Goal: Task Accomplishment & Management: Complete application form

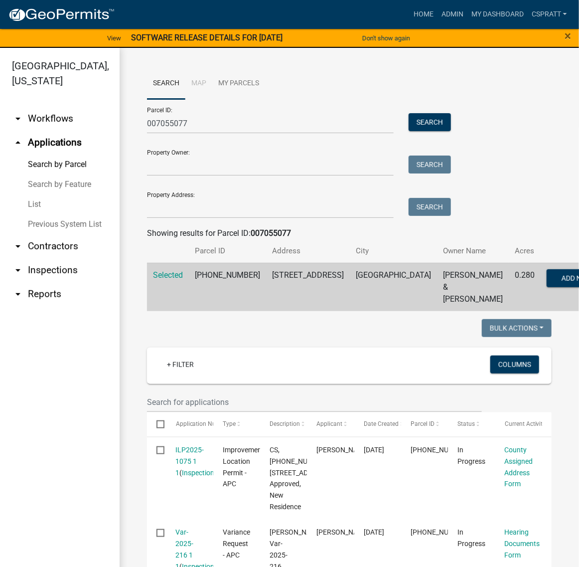
scroll to position [499, 0]
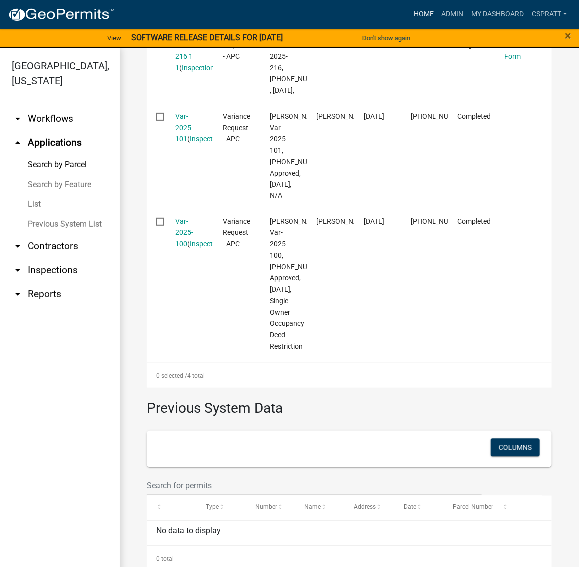
click at [410, 21] on link "Home" at bounding box center [424, 14] width 28 height 19
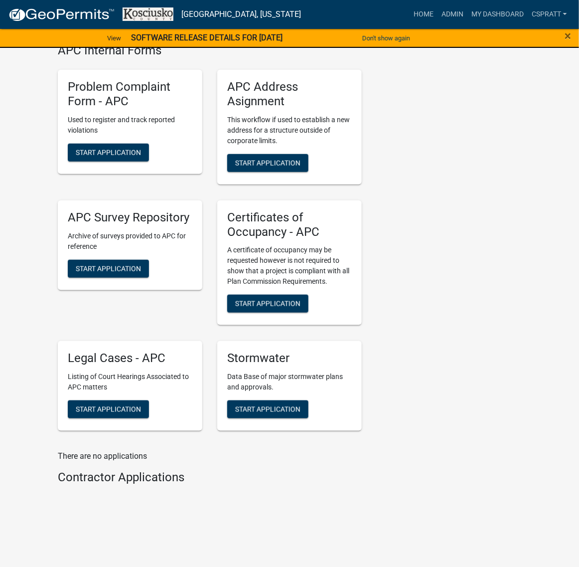
scroll to position [2742, 0]
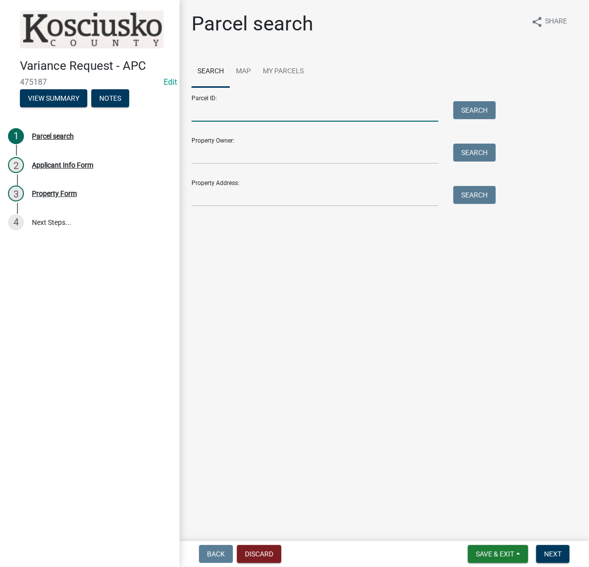
click at [213, 122] on input "Parcel ID:" at bounding box center [314, 111] width 247 height 20
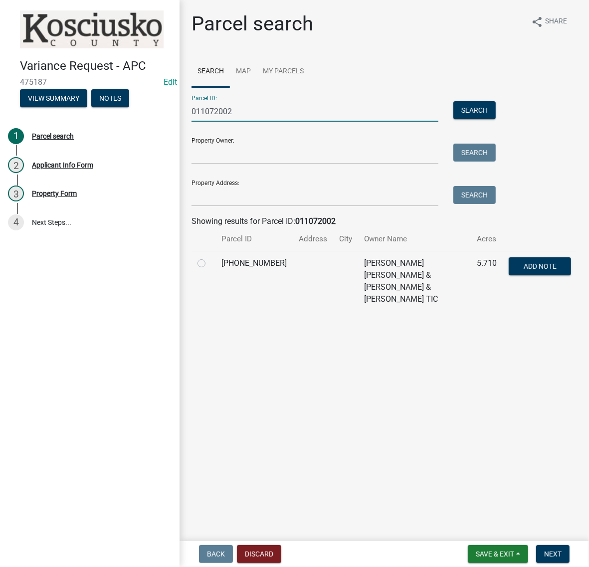
type input "011072002"
click at [200, 311] on td at bounding box center [203, 281] width 24 height 60
click at [209, 257] on label at bounding box center [209, 257] width 0 height 0
click at [209, 264] on input "radio" at bounding box center [212, 260] width 6 height 6
radio input "true"
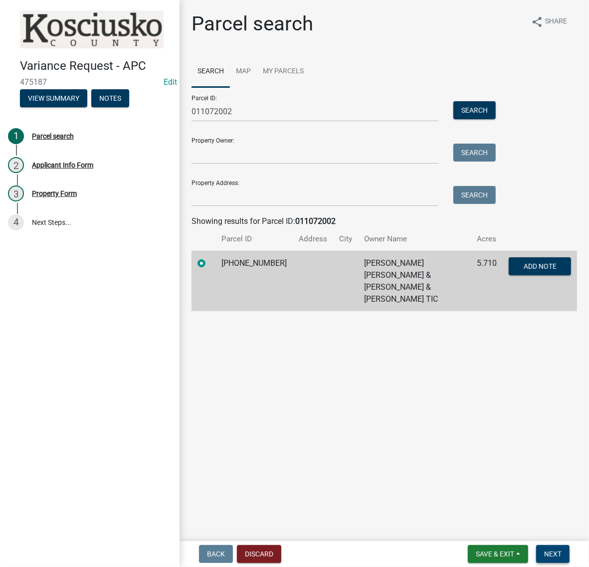
click at [544, 550] on span "Next" at bounding box center [552, 554] width 17 height 8
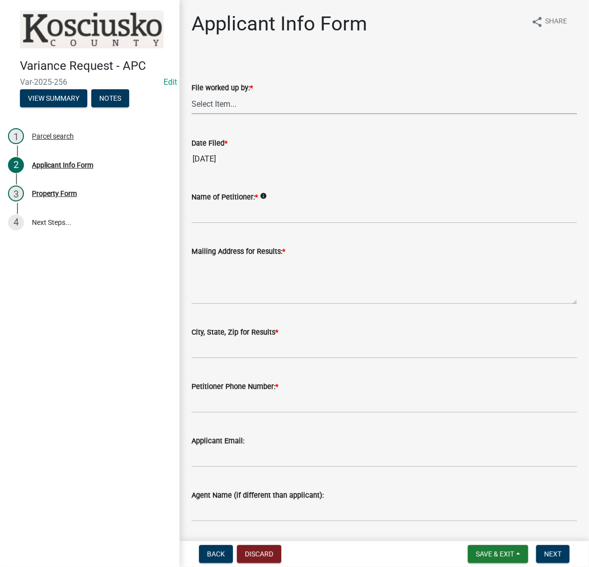
click at [222, 114] on select "Select Item... MMS LT AT CS Vacant Vacant" at bounding box center [383, 104] width 385 height 20
click at [194, 114] on select "Select Item... MMS LT AT CS Vacant Vacant" at bounding box center [383, 104] width 385 height 20
select select "c872cdc8-ca01-49f1-a213-e4b05fa58cd2"
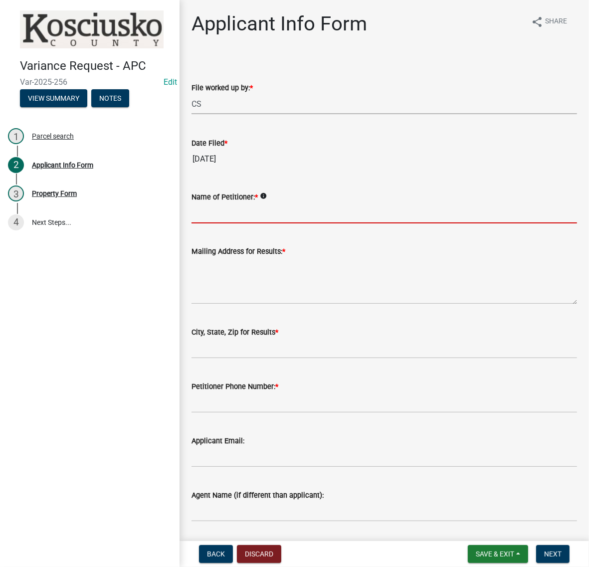
click at [238, 223] on input "Name of Petitioner: *" at bounding box center [383, 213] width 385 height 20
type input "d"
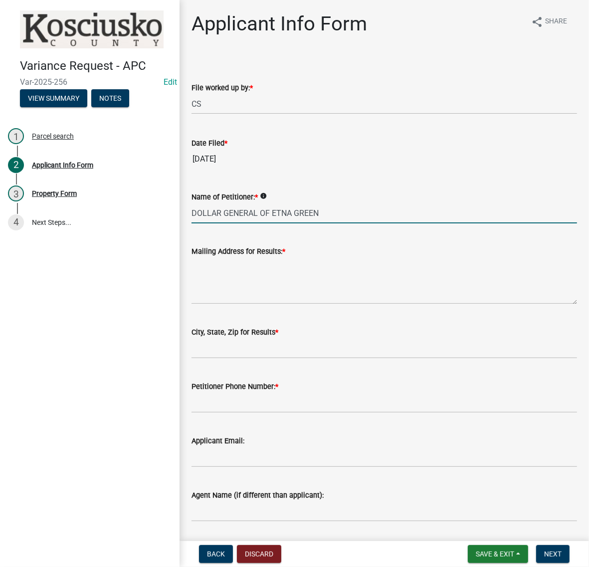
type input "DOLLAR GENERAL OF ETNA GREEN"
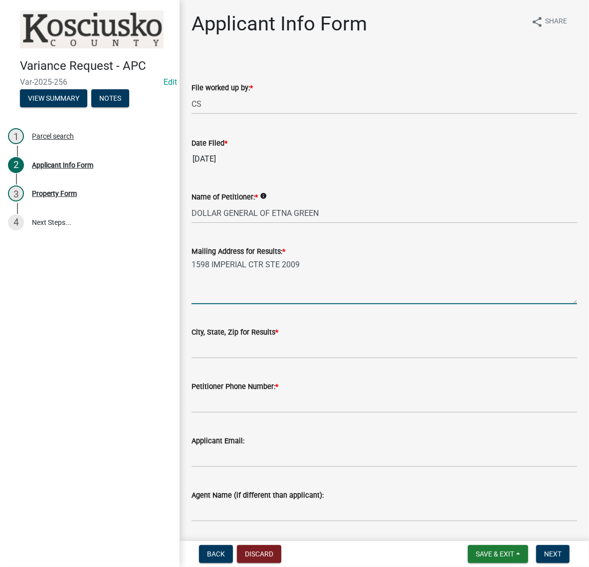
type textarea "1598 IMPERIAL CTR STE 2009"
click at [219, 358] on input "City, State, Zip for Results *" at bounding box center [383, 348] width 385 height 20
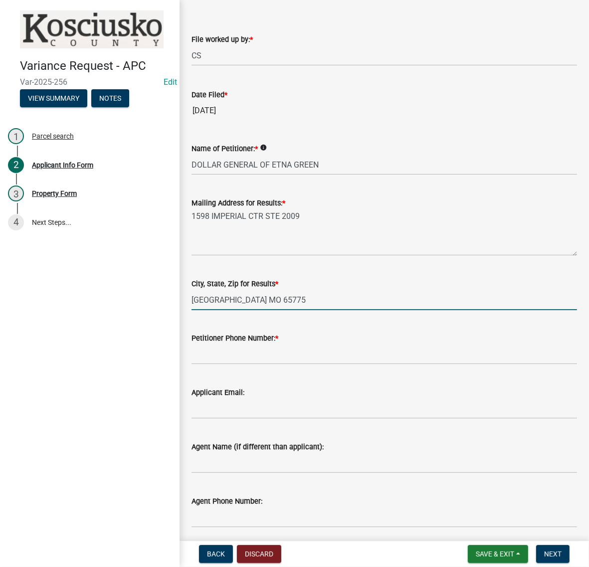
scroll to position [187, 0]
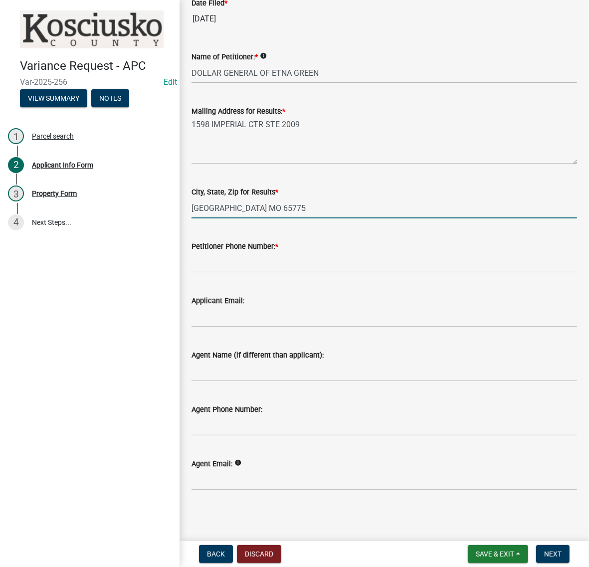
type input "WEST PALM MO 65775"
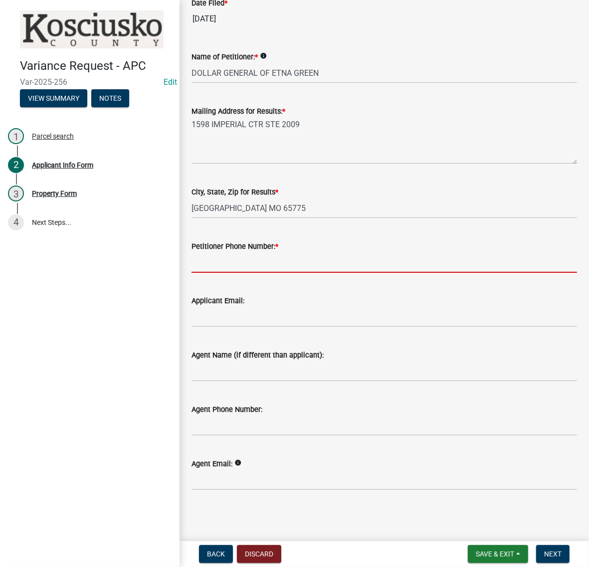
click at [225, 273] on input "Petitioner Phone Number: *" at bounding box center [383, 262] width 385 height 20
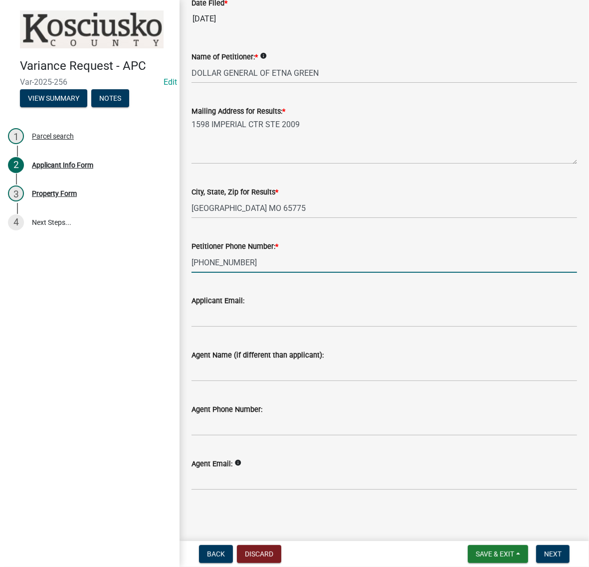
scroll to position [300, 0]
type input "815-252-6221"
click at [225, 361] on input "Agent Name (if different than applicant):" at bounding box center [383, 371] width 385 height 20
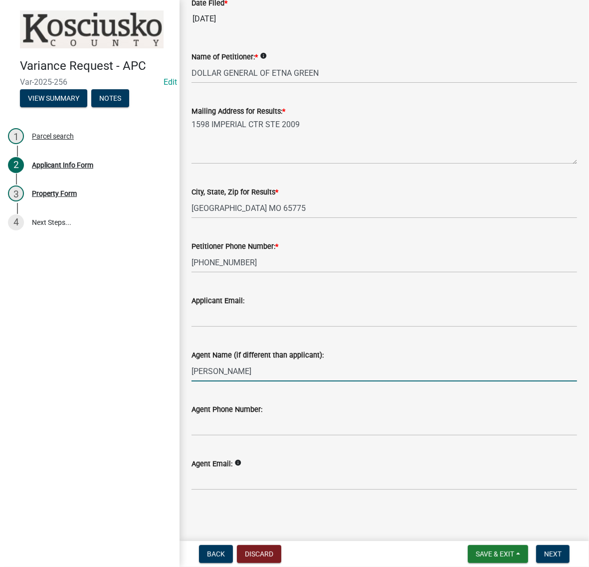
type input "DAVE PETERS"
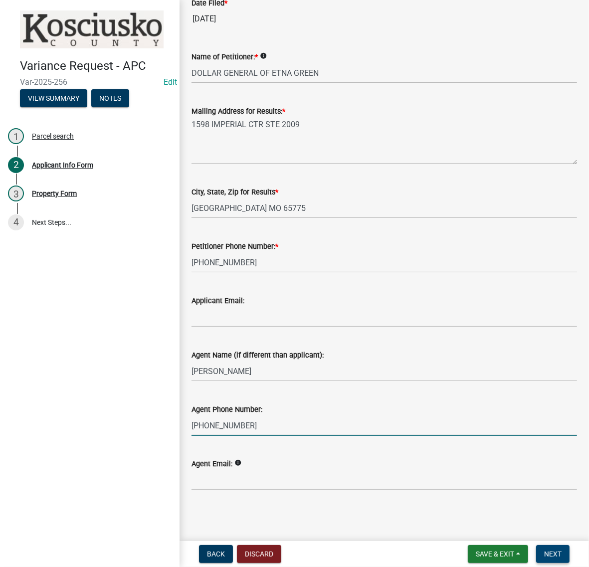
type input "815-252-6221"
click at [547, 550] on span "Next" at bounding box center [552, 554] width 17 height 8
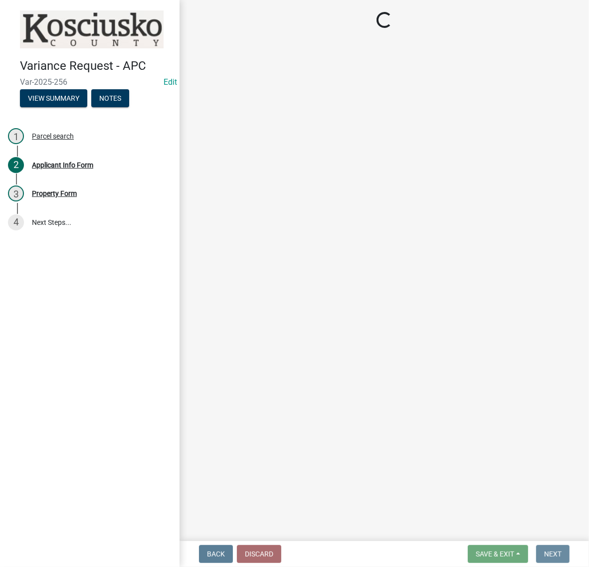
scroll to position [0, 0]
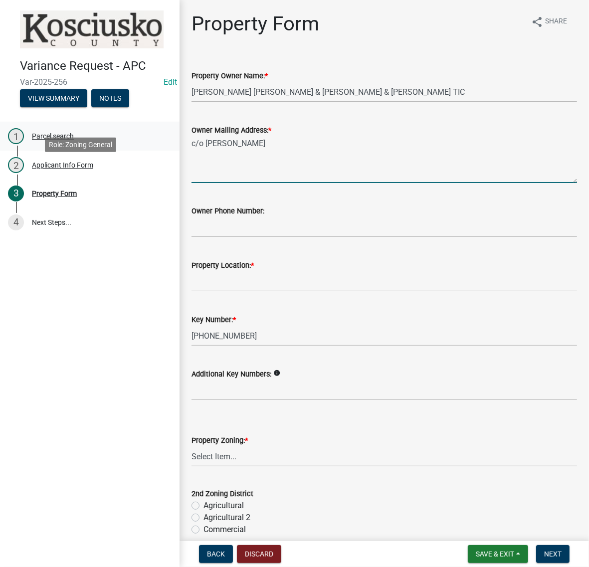
drag, startPoint x: 323, startPoint y: 182, endPoint x: 126, endPoint y: 186, distance: 197.0
click at [126, 186] on div "Variance Request - APC Var-2025-256 Edit View Summary Notes 1 Parcel search 2 A…" at bounding box center [294, 283] width 589 height 567
click at [327, 172] on textarea "1795 N 750 W" at bounding box center [383, 159] width 385 height 47
type textarea "1795 N 750 W WARSAW IN 46580"
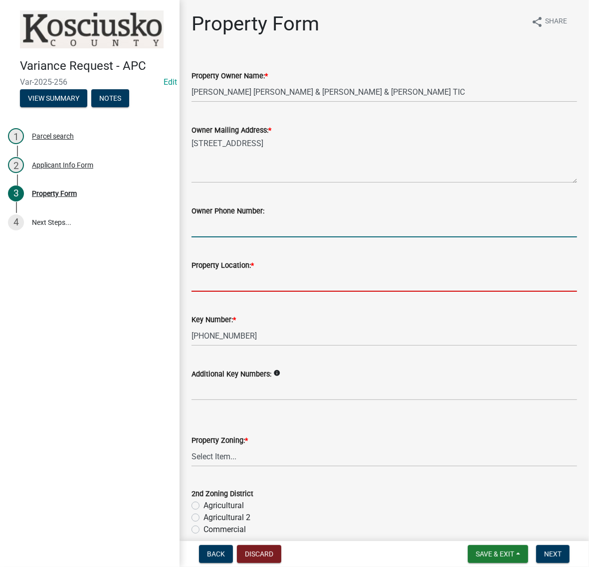
click at [238, 292] on input "Property Location: *" at bounding box center [383, 281] width 385 height 20
click at [221, 292] on input "Property Location: *" at bounding box center [383, 281] width 385 height 20
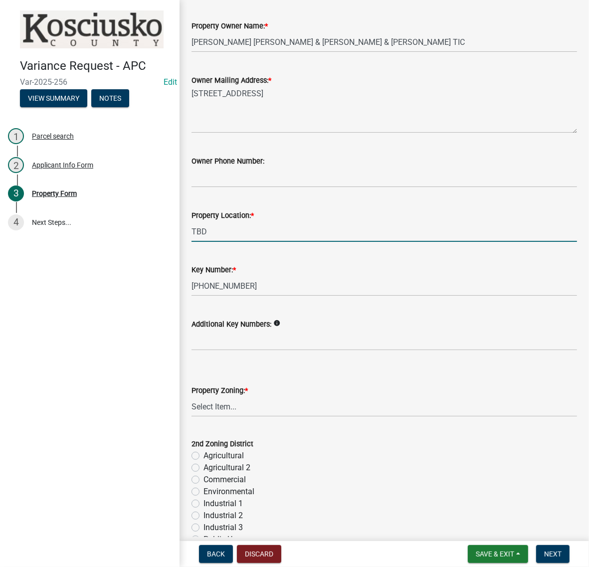
scroll to position [125, 0]
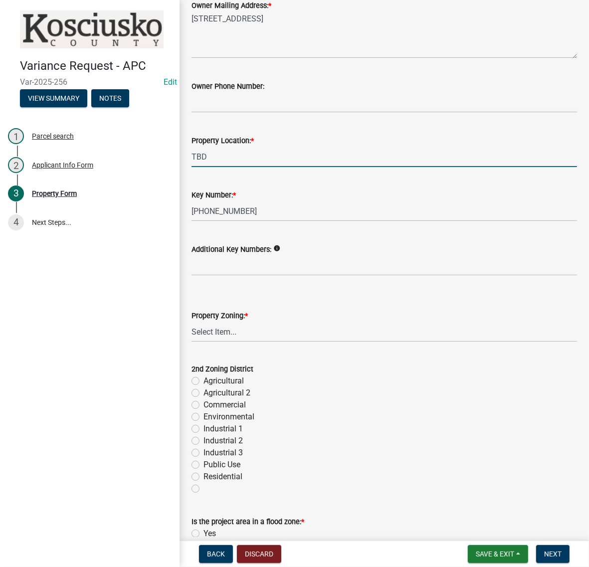
type input "TBD"
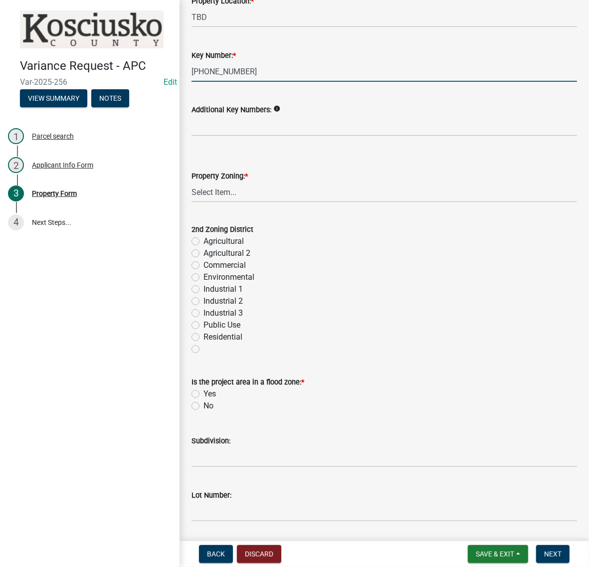
scroll to position [312, 0]
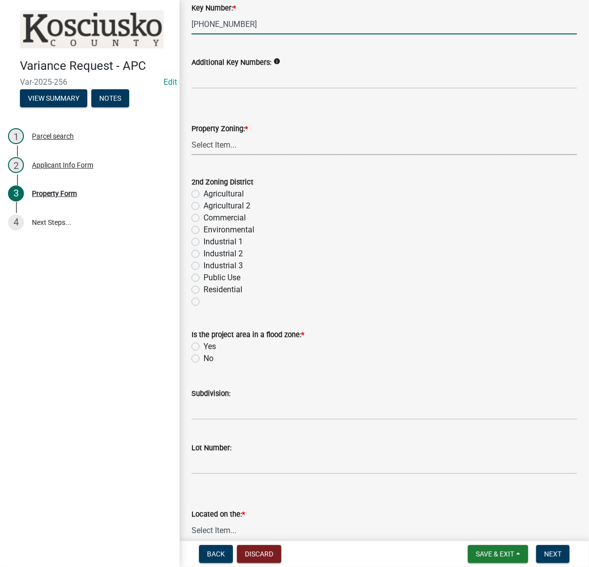
click at [255, 155] on select "Select Item... Agricultural Agricultural 2 Commercial Environmental Industrial …" at bounding box center [383, 145] width 385 height 20
click at [194, 155] on select "Select Item... Agricultural Agricultural 2 Commercial Environmental Industrial …" at bounding box center [383, 145] width 385 height 20
select select "cf1c4573-26e4-4f45-849e-2e6b76ccdc15"
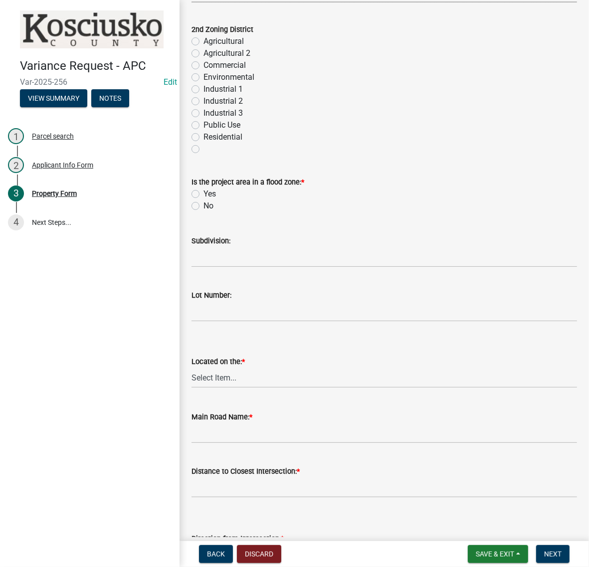
scroll to position [499, 0]
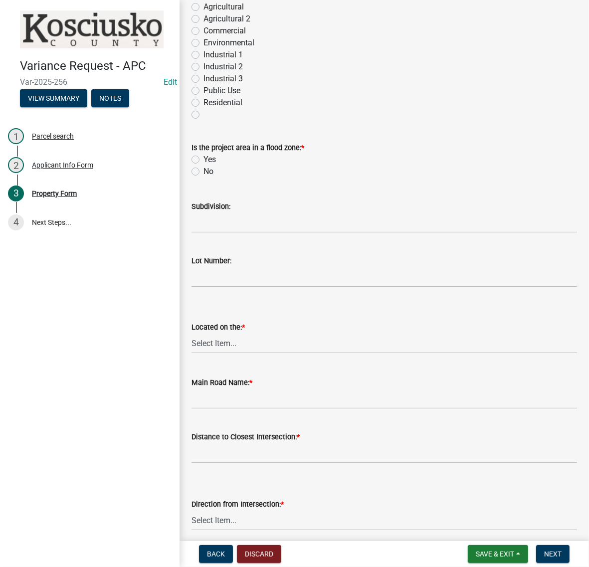
click at [203, 177] on label "No" at bounding box center [208, 172] width 10 height 12
click at [203, 172] on input "No" at bounding box center [206, 169] width 6 height 6
radio input "true"
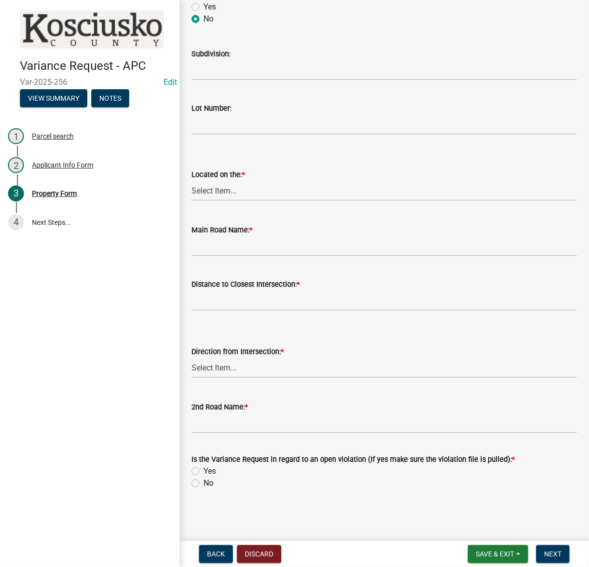
scroll to position [686, 0]
click at [229, 201] on select "Select Item... North Northeast Northwest South Southeast Southwest West East" at bounding box center [383, 190] width 385 height 20
click at [194, 201] on select "Select Item... North Northeast Northwest South Southeast Southwest West East" at bounding box center [383, 190] width 385 height 20
select select "a970d481-4b24-4397-adea-9fa616519827"
click at [228, 256] on input "Main Road Name: *" at bounding box center [383, 246] width 385 height 20
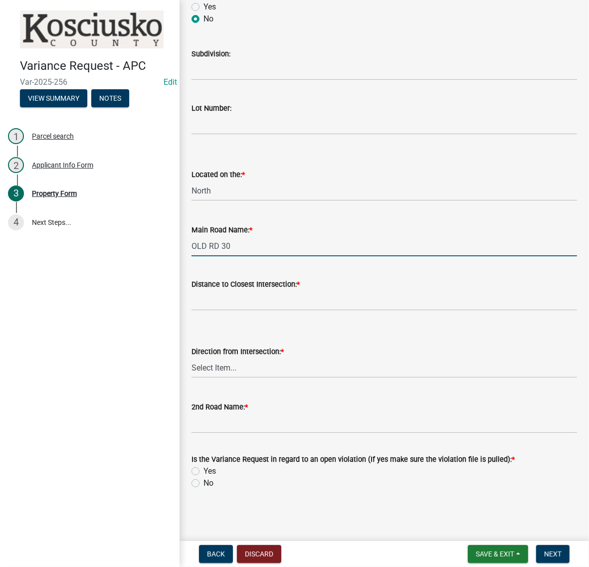
type input "OLD RD 30"
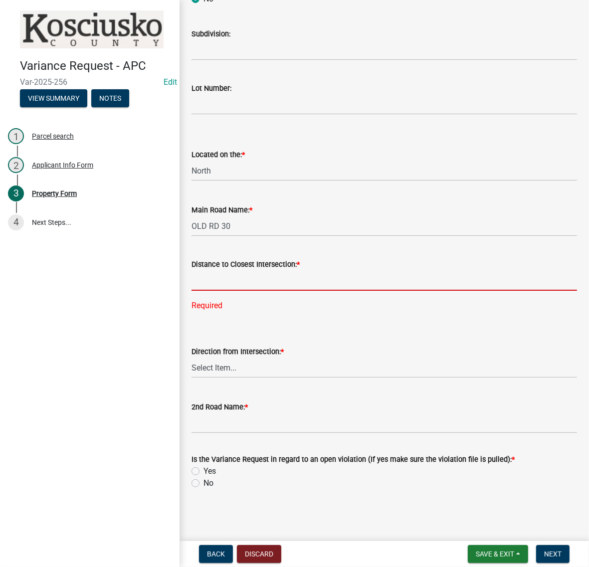
click at [205, 291] on input "text" at bounding box center [383, 280] width 385 height 20
drag, startPoint x: 259, startPoint y: 318, endPoint x: 141, endPoint y: 325, distance: 118.4
click at [141, 325] on div "Variance Request - APC Var-2025-256 Edit View Summary Notes 1 Parcel search 2 A…" at bounding box center [294, 283] width 589 height 567
type input "0"
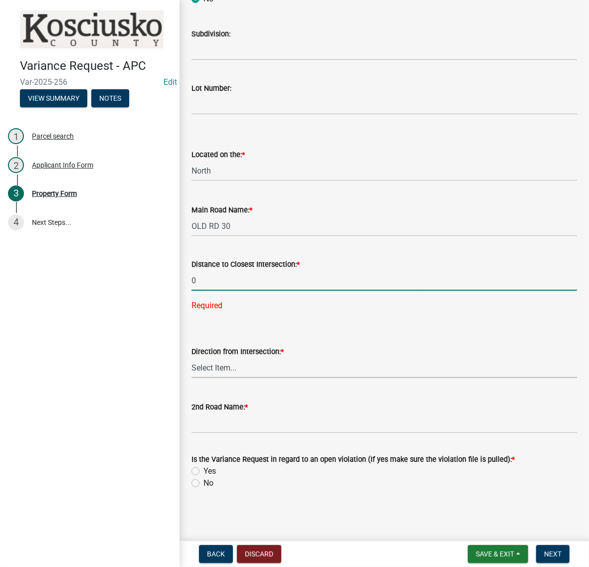
click at [219, 387] on wm-data-entity-input "Direction from Intersection: * Select Item... North Northeast Northwest South S…" at bounding box center [383, 353] width 385 height 67
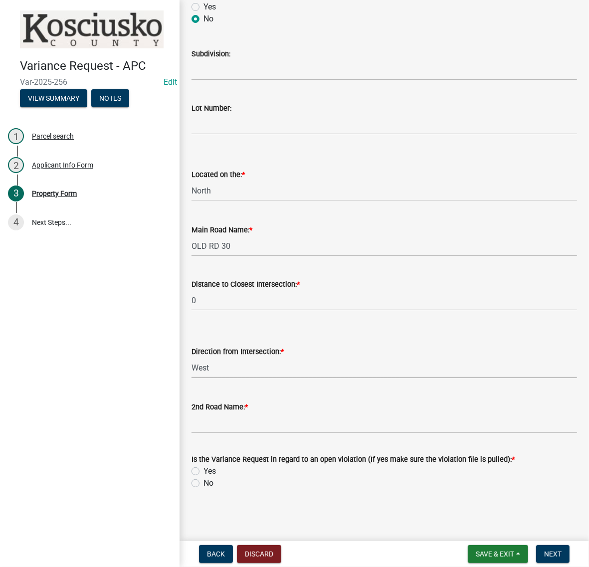
click at [194, 378] on select "Select Item... North Northeast Northwest South Southeast Southwest East West" at bounding box center [383, 367] width 385 height 20
select select "b983368b-bd6c-49f0-a245-937c986c7d91"
click at [221, 413] on input "2nd Road Name: *" at bounding box center [383, 423] width 385 height 20
type input "800 W"
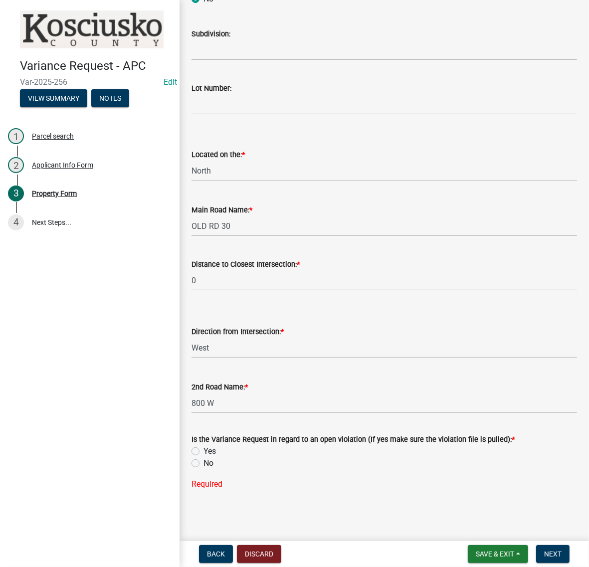
click at [203, 469] on label "No" at bounding box center [208, 463] width 10 height 12
click at [203, 464] on input "No" at bounding box center [206, 460] width 6 height 6
radio input "true"
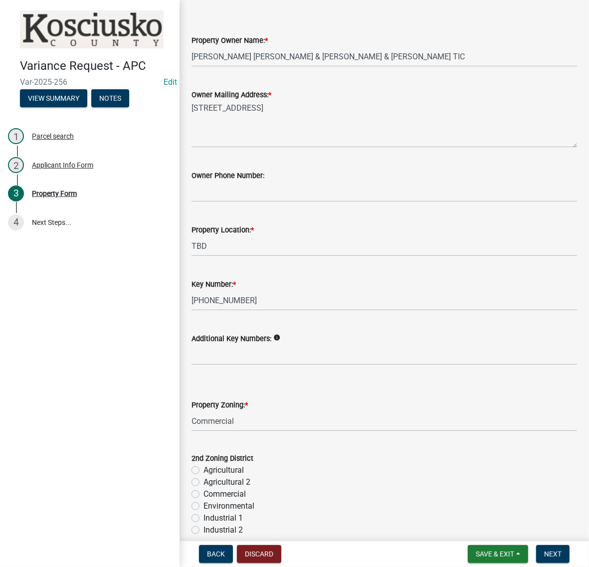
scroll to position [8, 0]
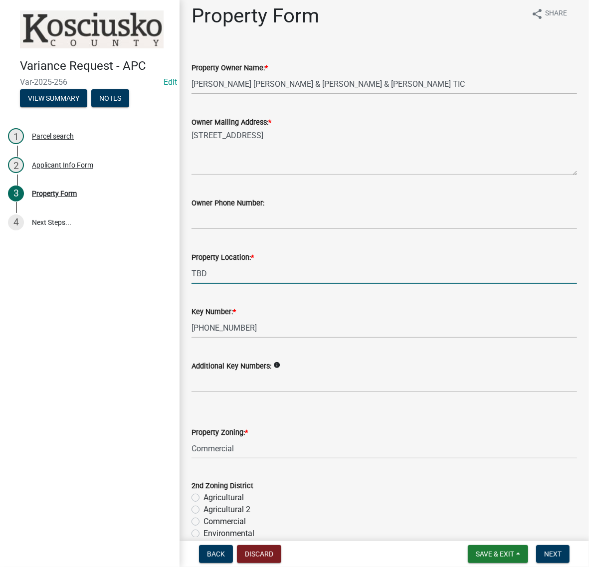
drag, startPoint x: 236, startPoint y: 343, endPoint x: 169, endPoint y: 347, distance: 67.5
click at [169, 347] on div "Variance Request - APC Var-2025-256 Edit View Summary Notes 1 Parcel search 2 A…" at bounding box center [294, 283] width 589 height 567
drag, startPoint x: 270, startPoint y: 342, endPoint x: 270, endPoint y: 330, distance: 12.5
click at [270, 284] on input "TBD" at bounding box center [383, 273] width 385 height 20
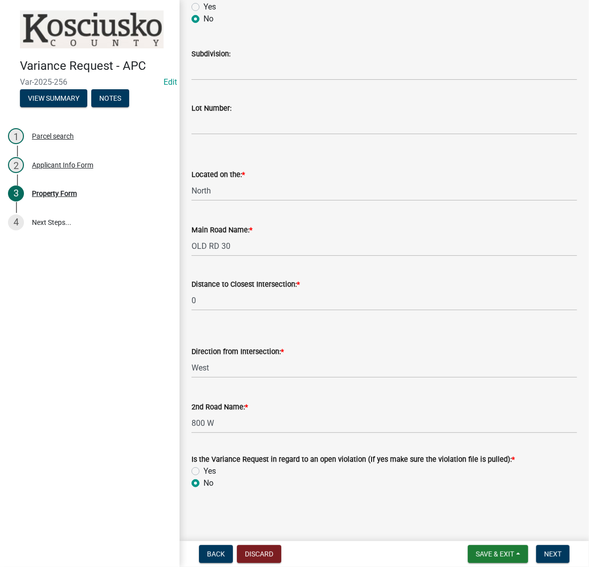
scroll to position [943, 0]
type input "ETNA GREEN IN 46542"
click at [545, 545] on button "Next" at bounding box center [552, 554] width 33 height 18
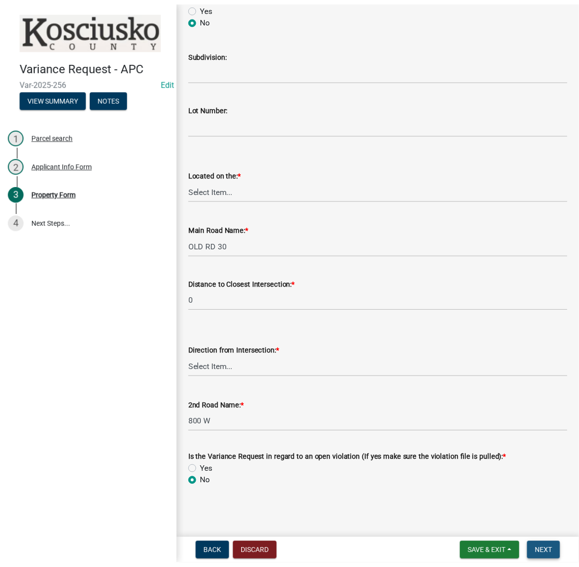
scroll to position [0, 0]
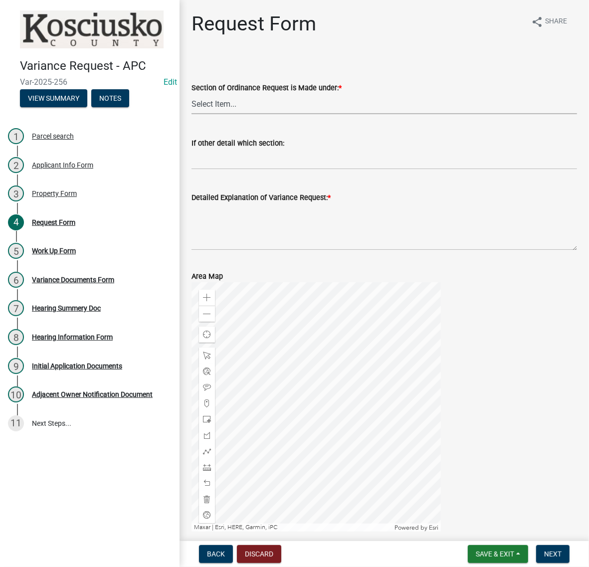
click at [271, 114] on select "Select Item... 2.10 I1 Criteria 2.11 I2 Criteria I3 Criteria 2.15 Lot and Yard …" at bounding box center [383, 104] width 385 height 20
click at [470, 88] on form "Section of Ordinance Request is Made under: * Select Item... 2.10 I1 Criteria 2…" at bounding box center [383, 92] width 385 height 44
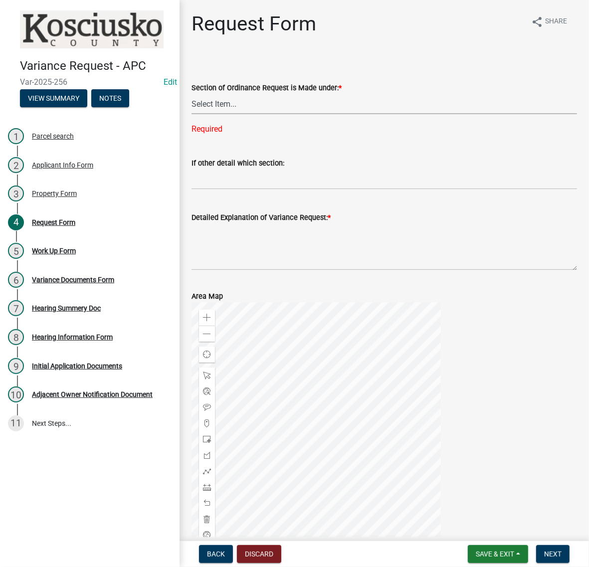
click at [224, 114] on select "Select Item... 2.10 I1 Criteria 2.11 I2 Criteria I3 Criteria 2.15 Lot and Yard …" at bounding box center [383, 104] width 385 height 20
click at [194, 114] on select "Select Item... 2.10 I1 Criteria 2.11 I2 Criteria I3 Criteria 2.15 Lot and Yard …" at bounding box center [383, 104] width 385 height 20
select select "f4752887-45fd-402a-8027-89dea7fe6e19"
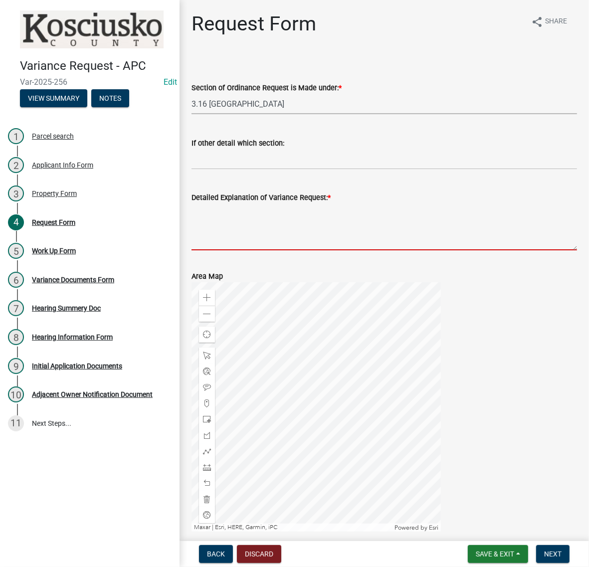
click at [280, 250] on textarea "Detailed Explanation of Variance Request: *" at bounding box center [383, 226] width 385 height 47
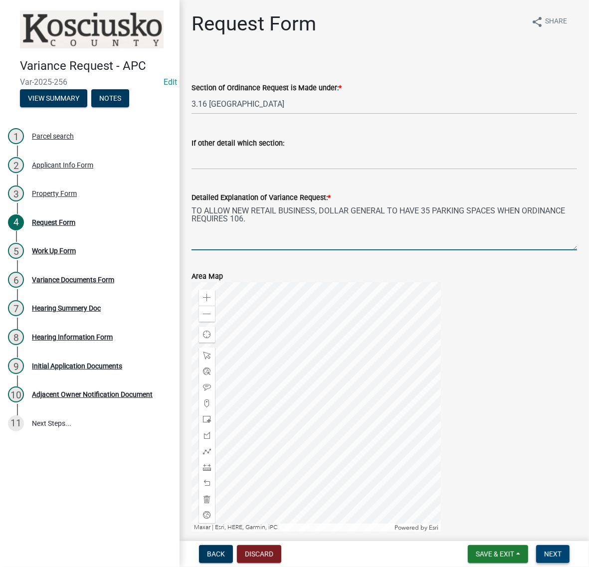
type textarea "TO ALLOW NEW RETAIL BUSINESS, DOLLAR GENERAL TO HAVE 35 PARKING SPACES WHEN ORD…"
click at [549, 557] on button "Next" at bounding box center [552, 554] width 33 height 18
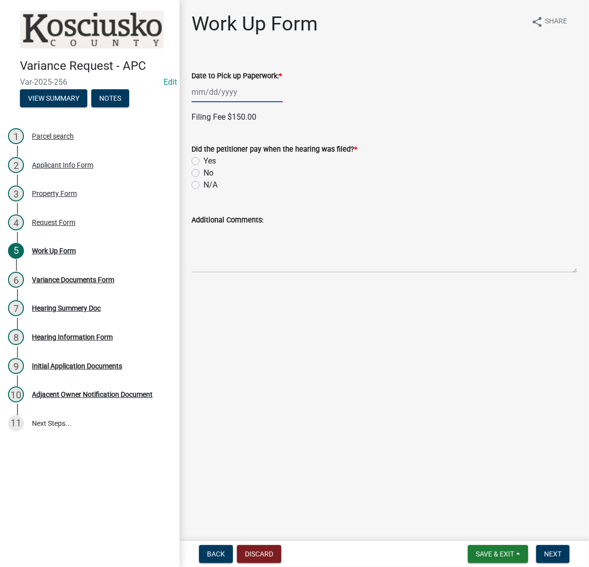
click at [242, 102] on div at bounding box center [236, 92] width 91 height 20
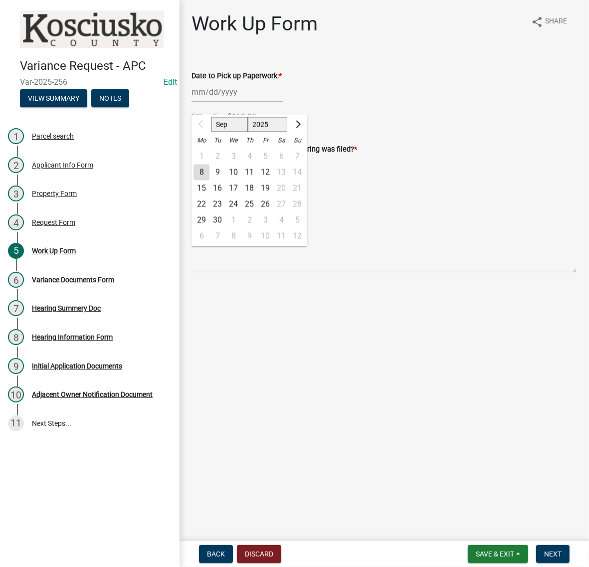
click at [208, 212] on div "22" at bounding box center [201, 204] width 16 height 16
type input "09/22/2025"
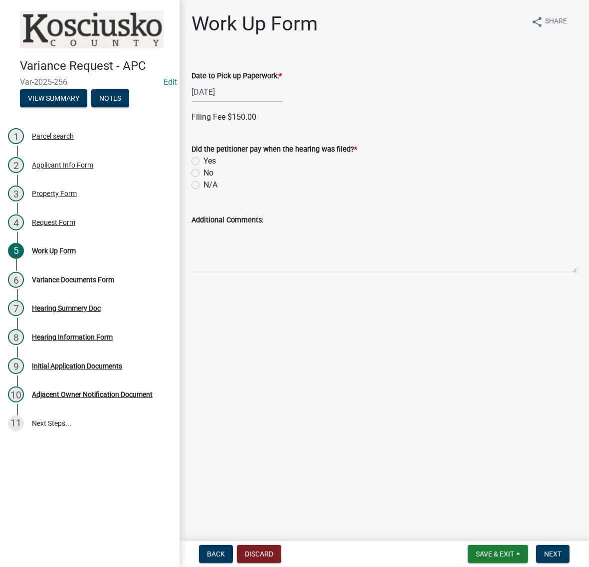
click at [203, 167] on label "Yes" at bounding box center [209, 161] width 12 height 12
click at [203, 162] on input "Yes" at bounding box center [206, 158] width 6 height 6
radio input "true"
click at [203, 236] on label "Credit" at bounding box center [213, 230] width 20 height 12
click at [203, 230] on input "Credit" at bounding box center [206, 227] width 6 height 6
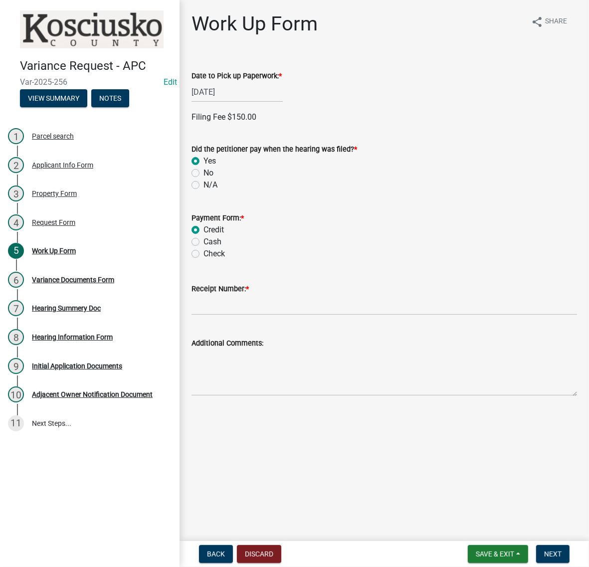
radio input "true"
click at [218, 315] on input "Receipt Number: *" at bounding box center [383, 305] width 385 height 20
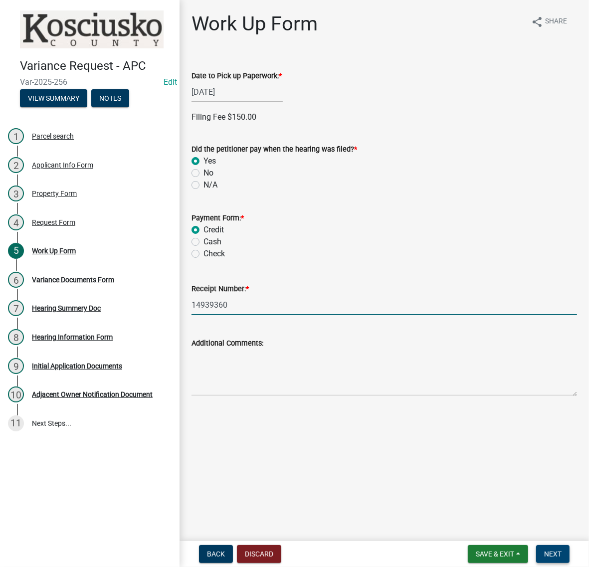
type input "14939360"
click at [544, 550] on span "Next" at bounding box center [552, 554] width 17 height 8
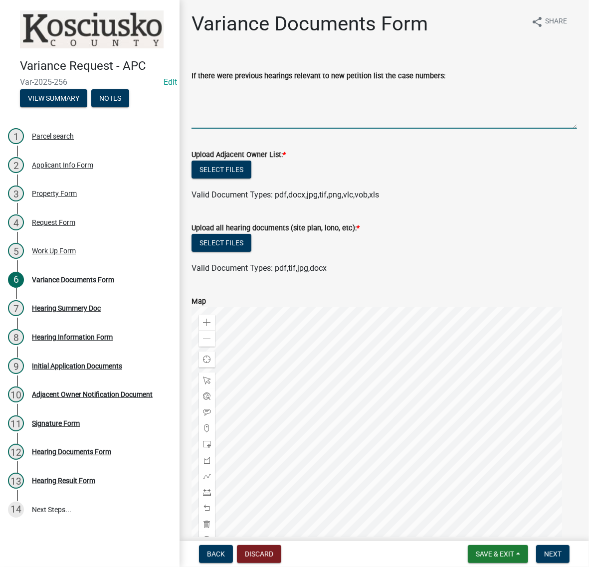
click at [225, 120] on textarea "If there were previous hearings relevant to new petition list the case numbers:" at bounding box center [383, 105] width 385 height 47
paste textarea "0007 Z"
paste textarea "15010 Z"
type textarea "0007 Z, 15010 Z"
click at [245, 178] on button "Select files" at bounding box center [221, 170] width 60 height 18
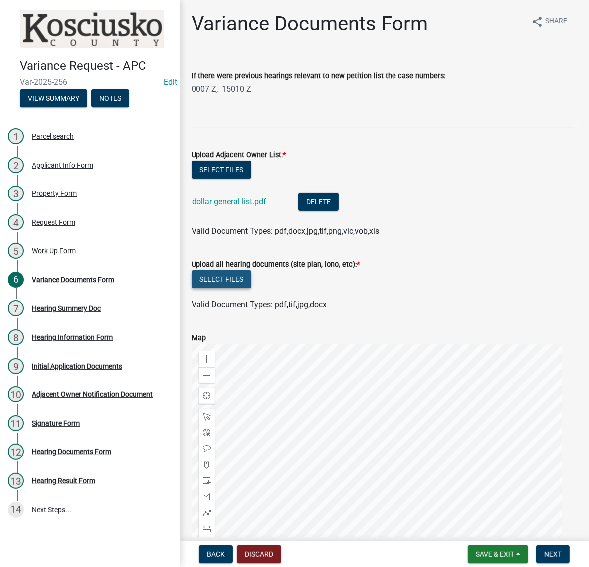
click at [247, 288] on button "Select files" at bounding box center [221, 279] width 60 height 18
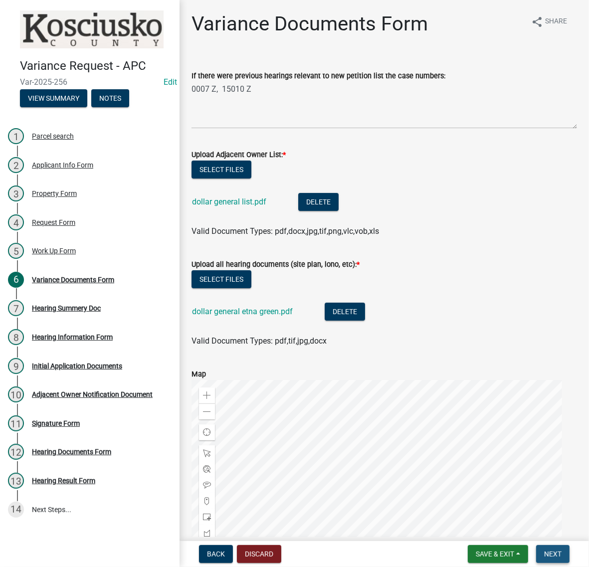
click at [556, 551] on span "Next" at bounding box center [552, 554] width 17 height 8
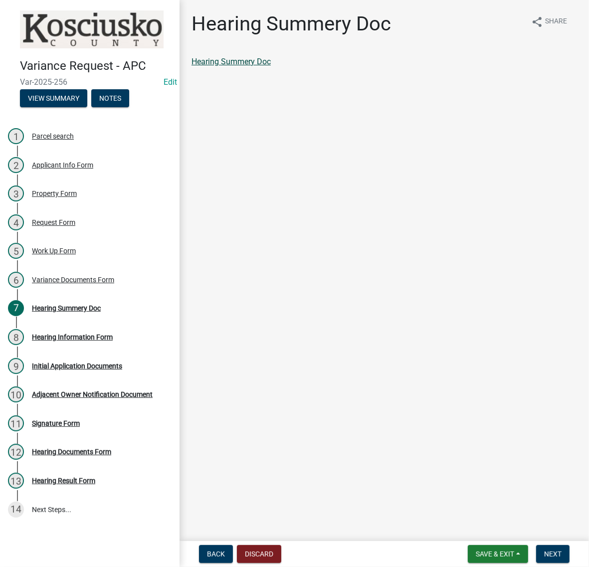
click at [271, 66] on link "Hearing Summery Doc" at bounding box center [230, 61] width 79 height 9
click at [544, 550] on span "Next" at bounding box center [552, 554] width 17 height 8
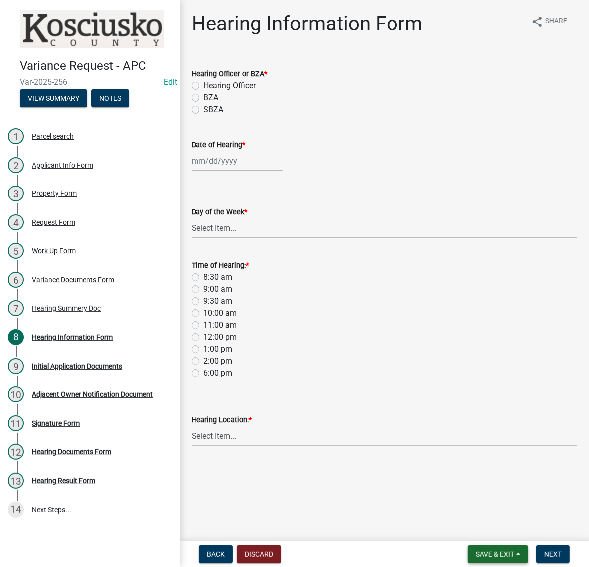
click at [491, 550] on span "Save & Exit" at bounding box center [495, 554] width 38 height 8
click at [479, 529] on button "Save & Exit" at bounding box center [488, 524] width 80 height 24
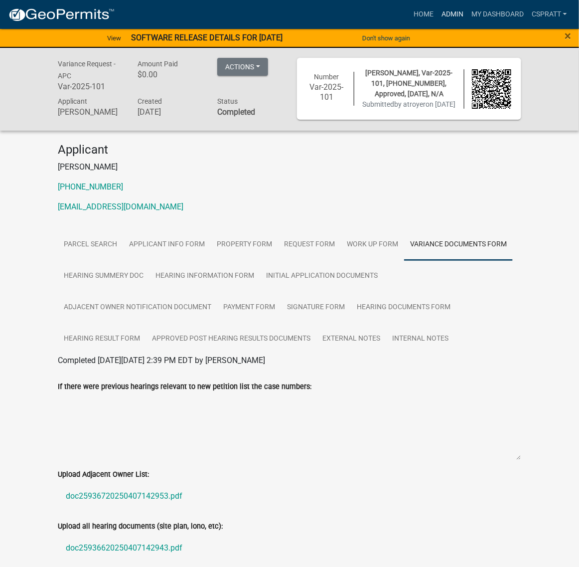
click at [438, 17] on link "Admin" at bounding box center [453, 14] width 30 height 19
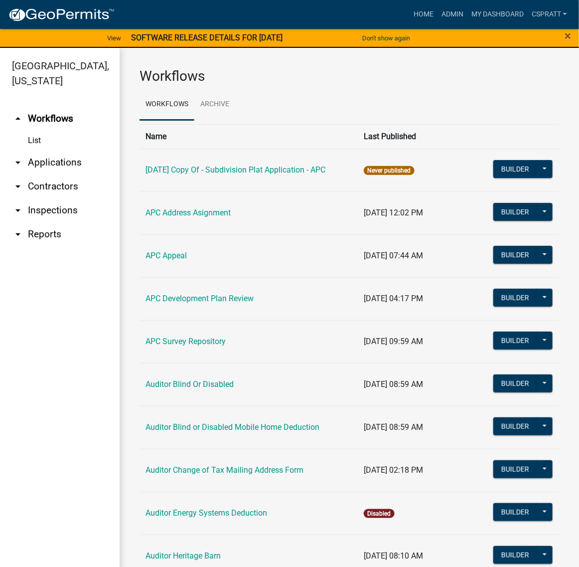
click at [56, 174] on link "arrow_drop_down Applications" at bounding box center [60, 163] width 120 height 24
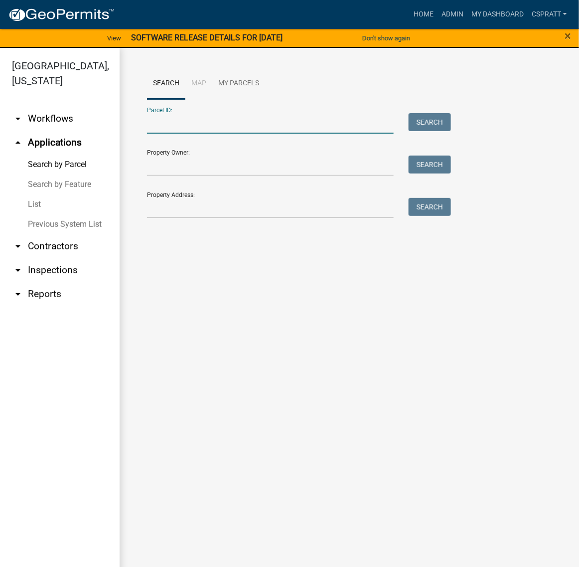
click at [163, 134] on input "Parcel ID:" at bounding box center [270, 123] width 247 height 20
click at [193, 134] on input "Parcel ID:" at bounding box center [270, 123] width 247 height 20
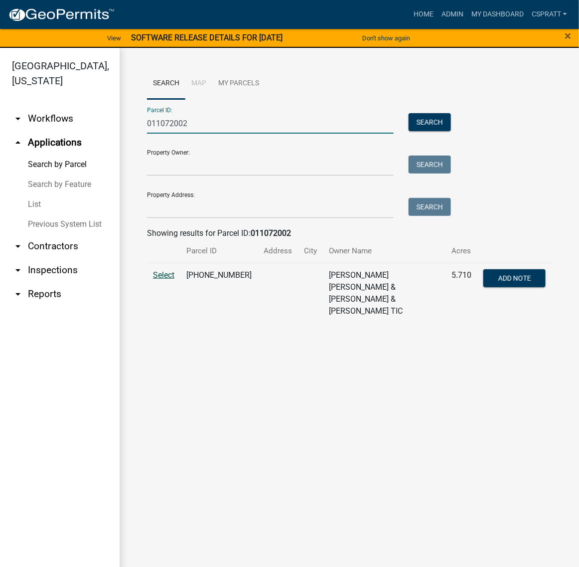
type input "011072002"
click at [174, 280] on span "Select" at bounding box center [163, 274] width 21 height 9
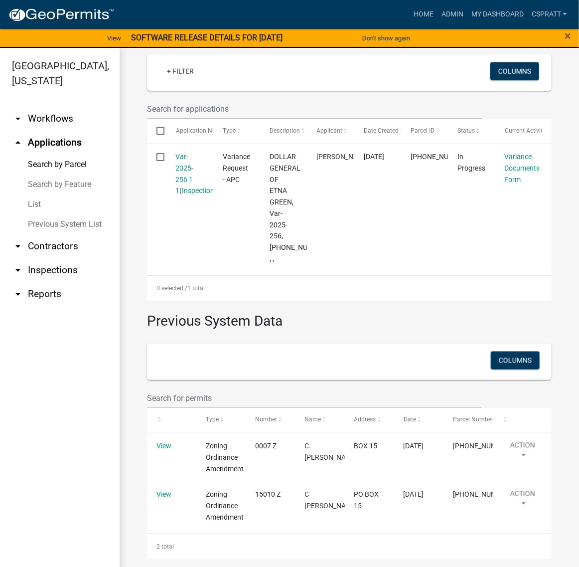
scroll to position [489, 0]
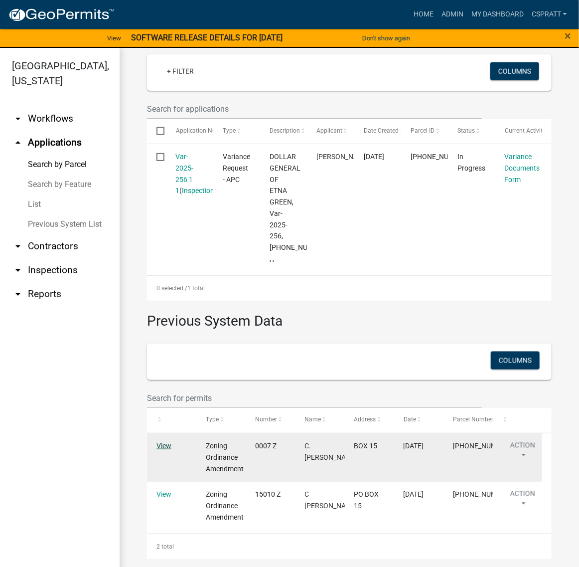
click at [171, 442] on link "View" at bounding box center [164, 446] width 15 height 8
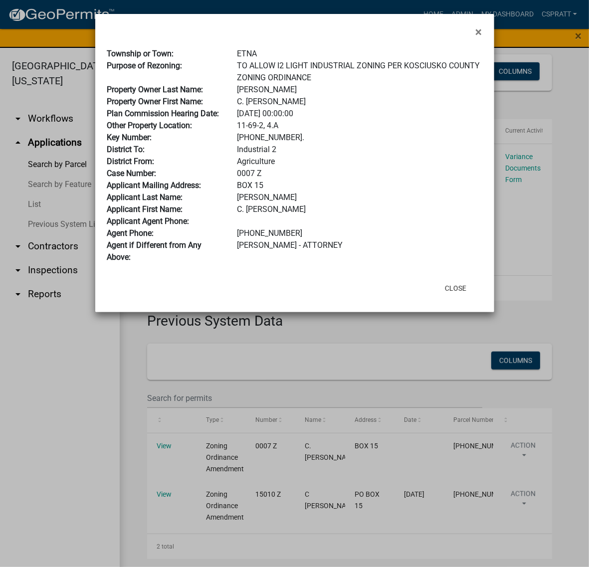
drag, startPoint x: 238, startPoint y: 255, endPoint x: 293, endPoint y: 253, distance: 54.9
click at [293, 179] on div "0007 Z" at bounding box center [359, 174] width 260 height 12
copy div "0007 Z"
click at [455, 297] on button "Close" at bounding box center [455, 288] width 37 height 18
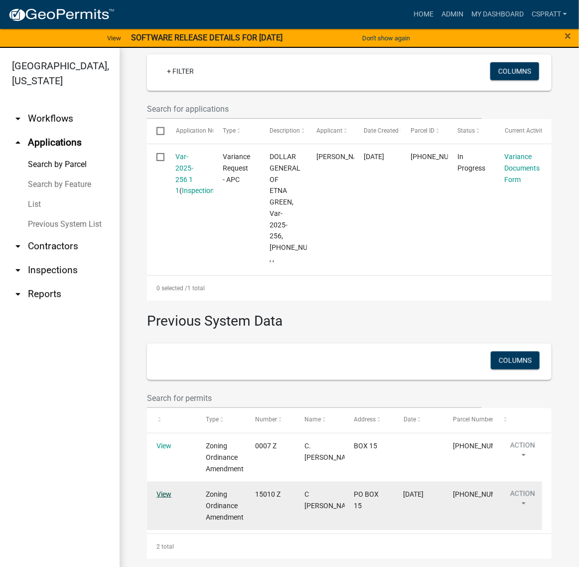
click at [168, 497] on link "View" at bounding box center [164, 494] width 15 height 8
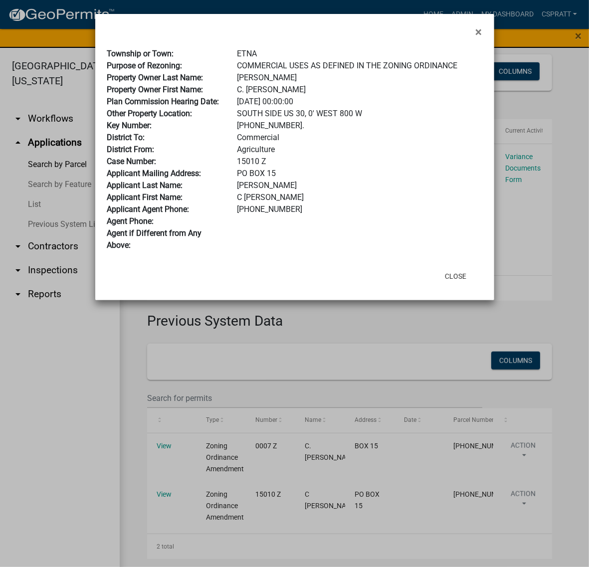
drag, startPoint x: 237, startPoint y: 253, endPoint x: 290, endPoint y: 253, distance: 52.8
click at [290, 168] on div "15010 Z" at bounding box center [359, 162] width 260 height 12
copy div "15010 Z"
click at [444, 285] on button "Close" at bounding box center [455, 276] width 37 height 18
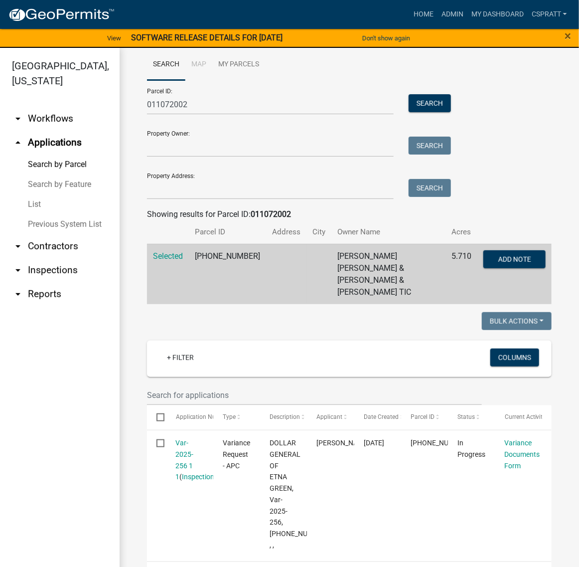
scroll to position [0, 0]
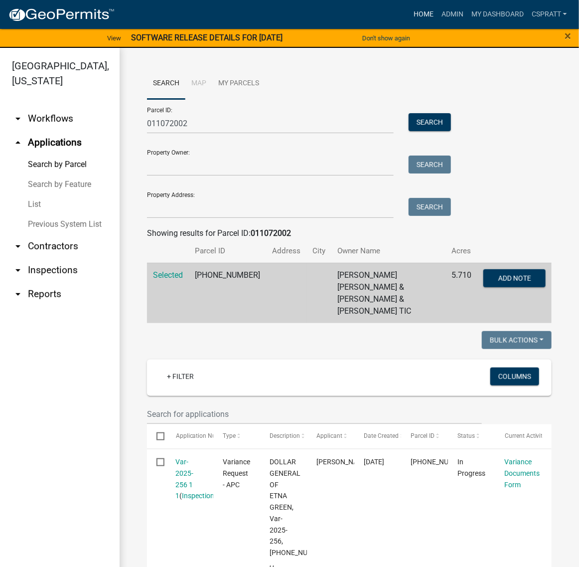
click at [410, 8] on link "Home" at bounding box center [424, 14] width 28 height 19
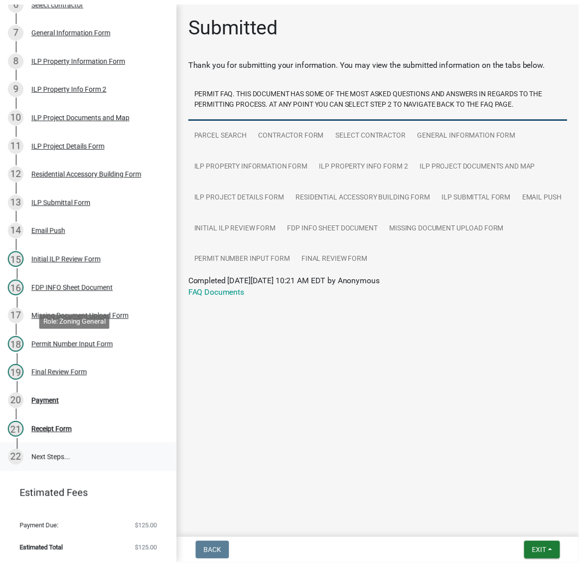
scroll to position [561, 0]
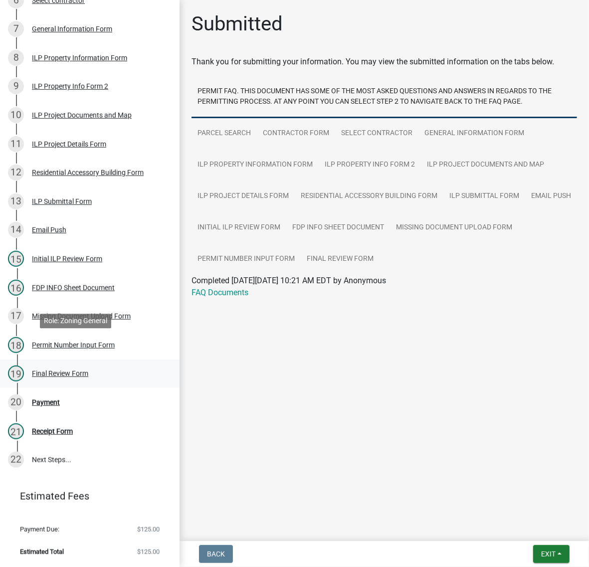
click at [63, 370] on div "Final Review Form" at bounding box center [60, 373] width 56 height 7
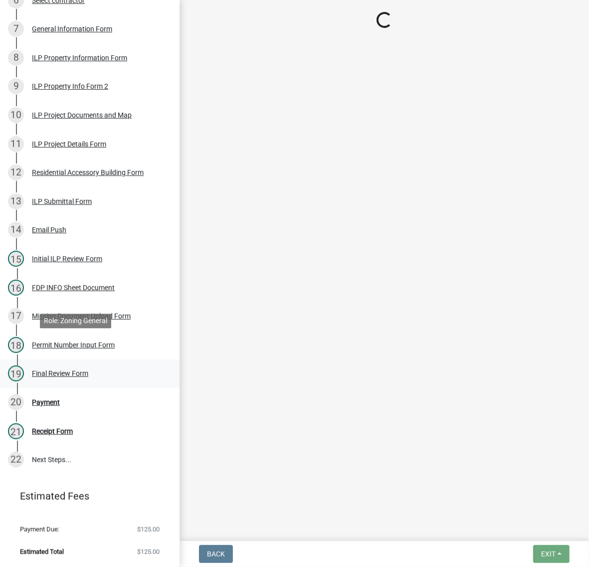
select select "4d3913d6-5a87-4fbb-afdb-cf4209782895"
select select "654cf63f-9773-4a49-9949-bcaf97ebfa68"
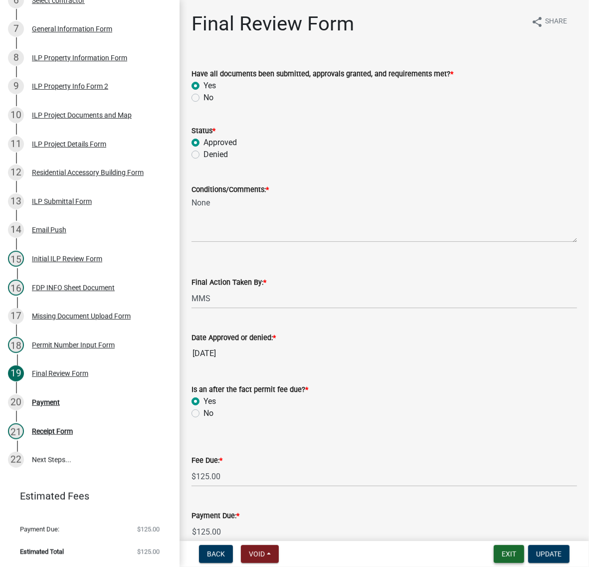
click at [494, 554] on button "Exit" at bounding box center [509, 554] width 30 height 18
